Goal: Navigation & Orientation: Find specific page/section

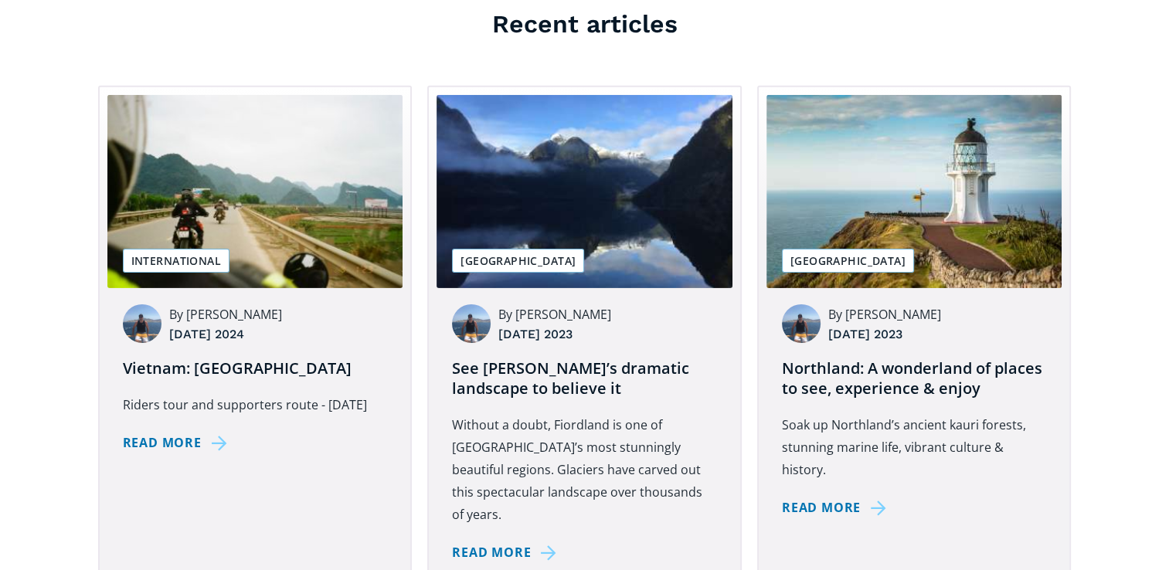
scroll to position [4946, 0]
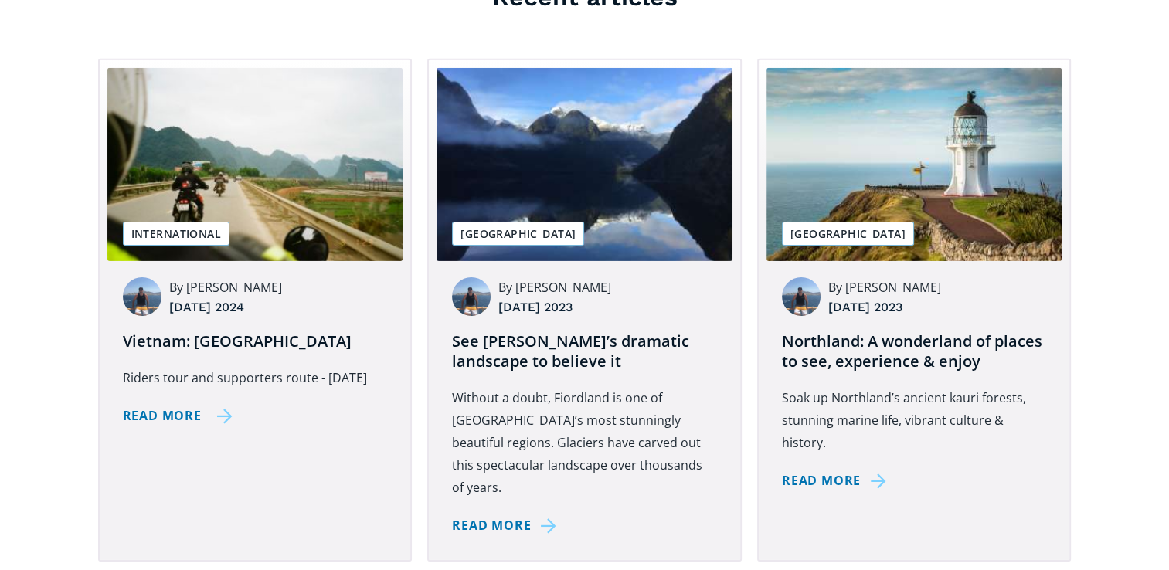
click at [199, 222] on div "International" at bounding box center [176, 234] width 107 height 24
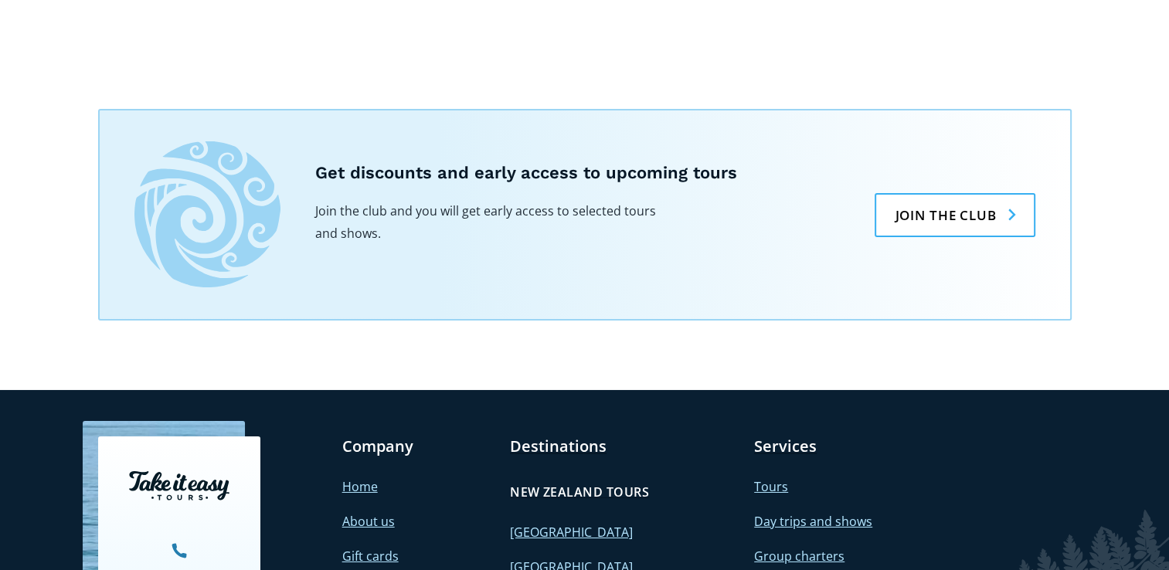
scroll to position [5255, 0]
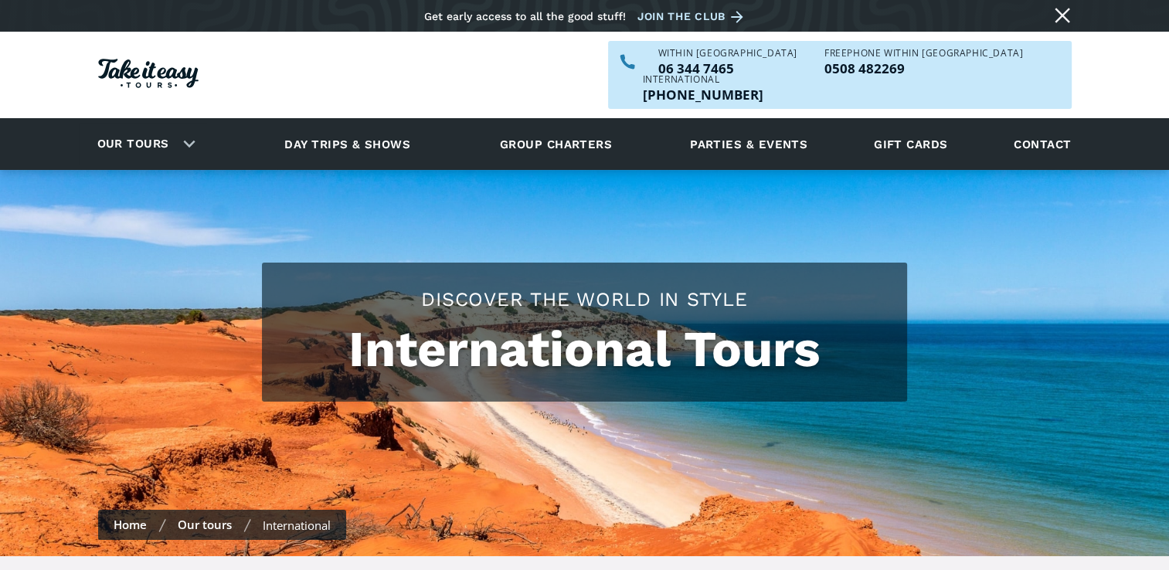
checkbox input "true"
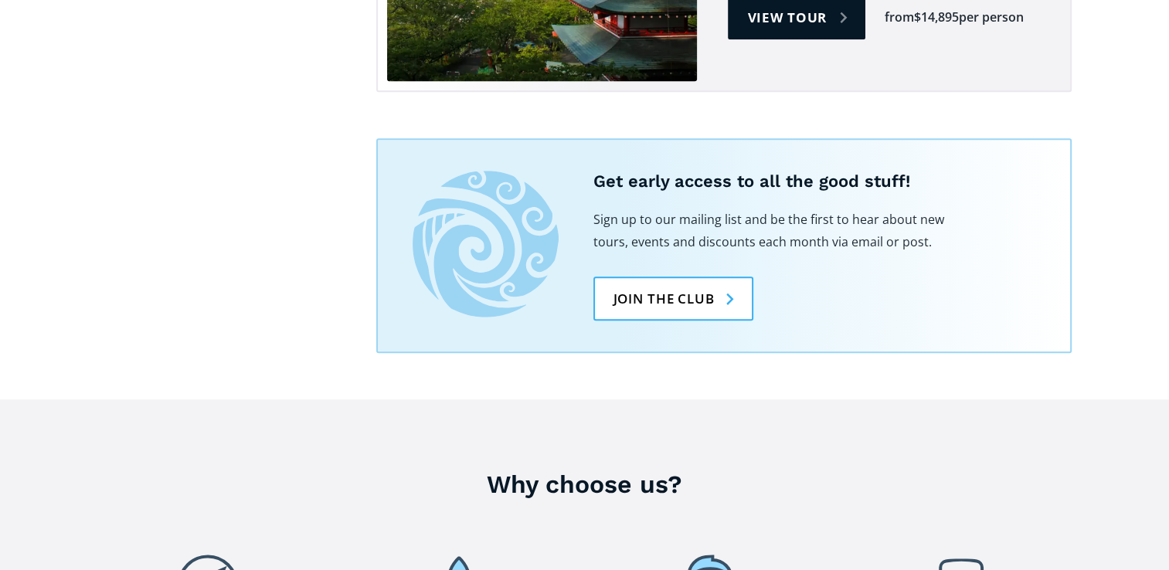
scroll to position [1700, 0]
